Goal: Task Accomplishment & Management: Manage account settings

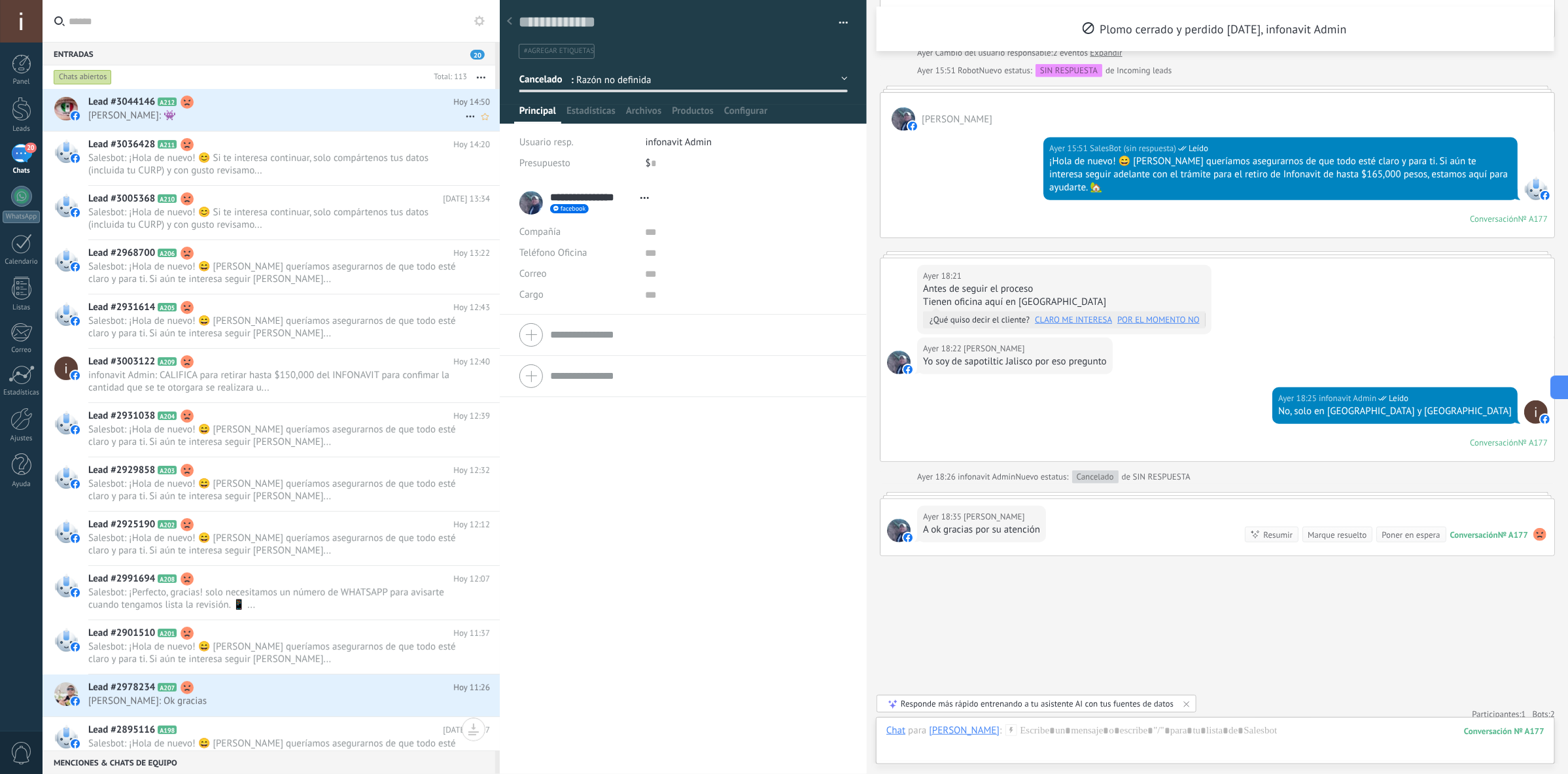
click at [285, 107] on h2 "Lead #3044146 A212" at bounding box center [270, 102] width 365 height 13
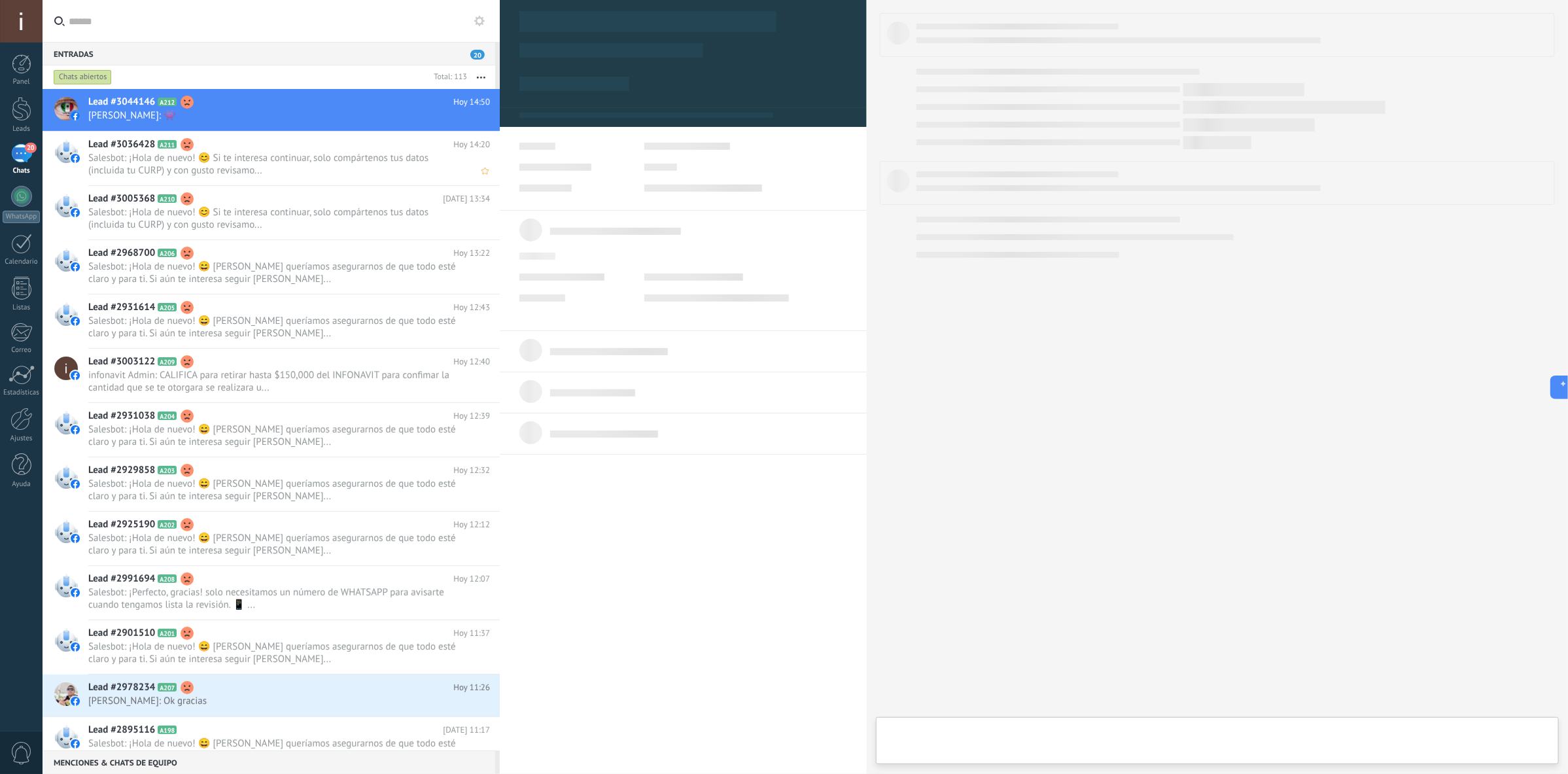
type textarea "**********"
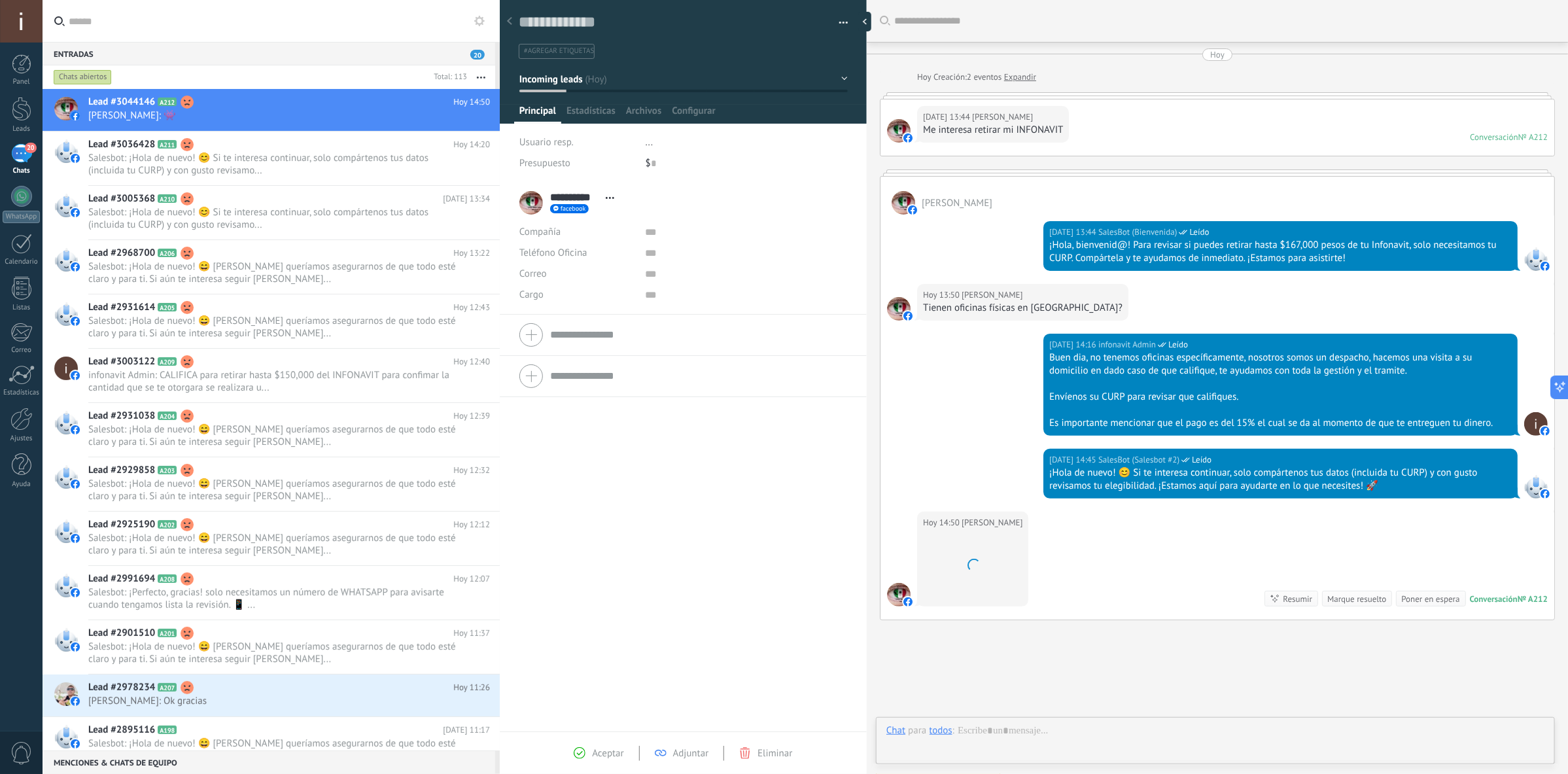
scroll to position [43, 0]
